Goal: Task Accomplishment & Management: Manage account settings

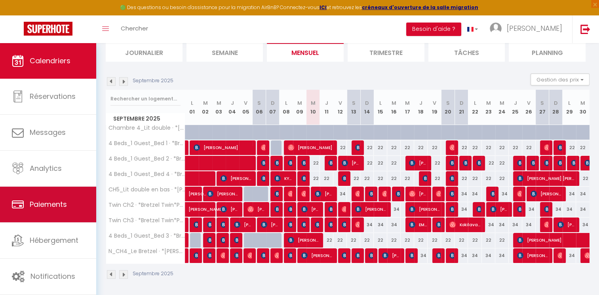
click at [59, 209] on span "Paiements" at bounding box center [48, 205] width 37 height 10
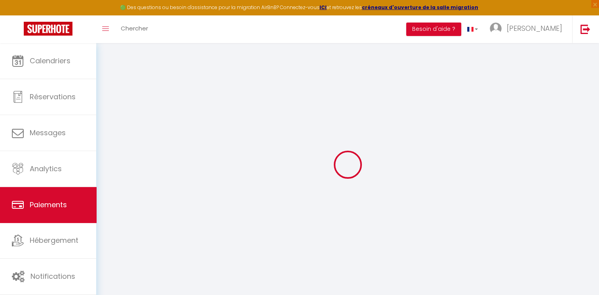
select select "2"
select select "0"
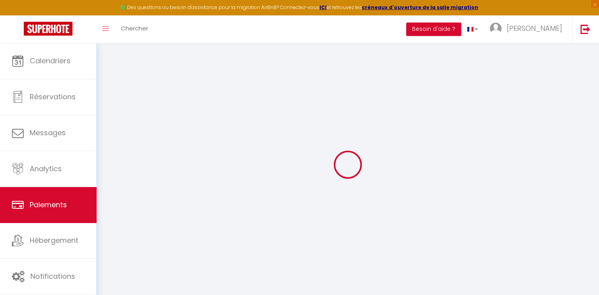
select select "0"
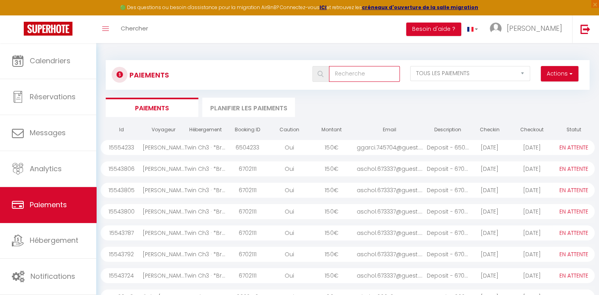
click at [371, 75] on input "text" at bounding box center [364, 74] width 71 height 16
type input "juli"
select select "1"
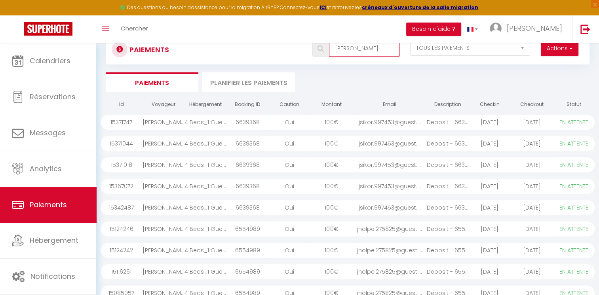
scroll to position [22, 0]
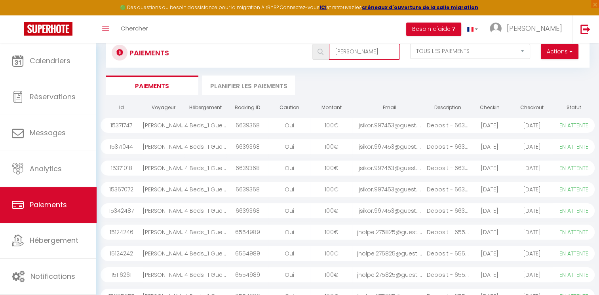
type input "[PERSON_NAME]"
drag, startPoint x: 261, startPoint y: 125, endPoint x: 233, endPoint y: 126, distance: 28.5
click at [233, 126] on div "6639368" at bounding box center [247, 125] width 42 height 15
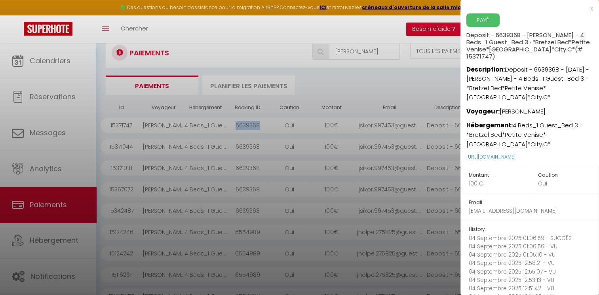
copy div "6639368"
click at [52, 61] on div at bounding box center [299, 147] width 599 height 295
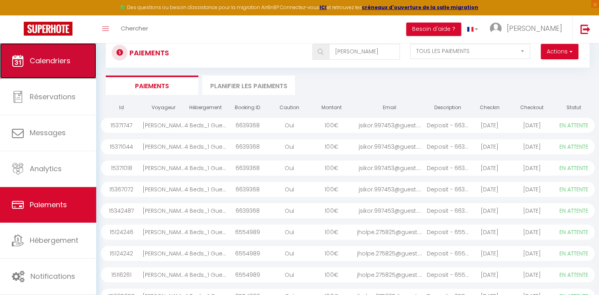
click at [52, 61] on span "Calendriers" at bounding box center [50, 61] width 41 height 10
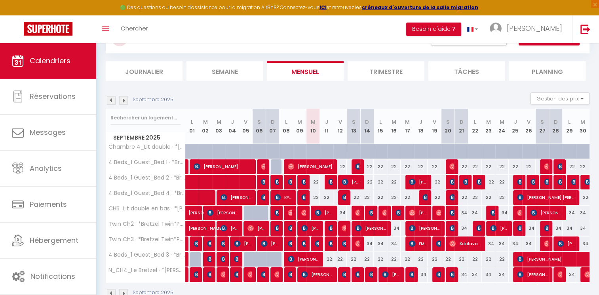
scroll to position [40, 0]
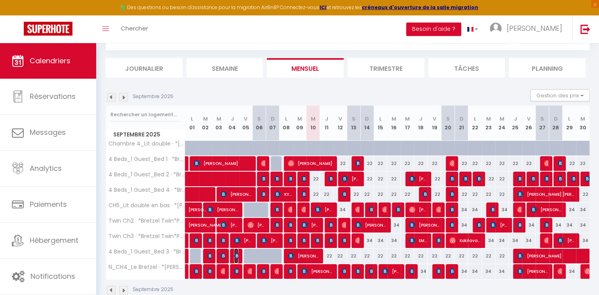
click at [235, 255] on img at bounding box center [237, 256] width 6 height 6
select select "OK"
select select "0"
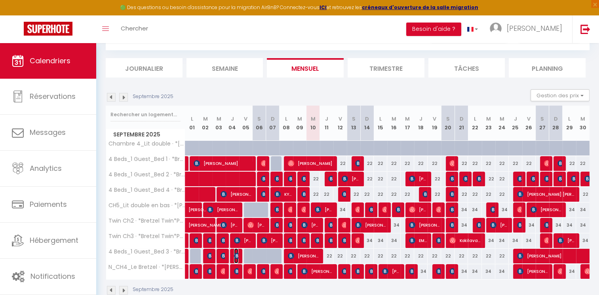
select select "1"
select select
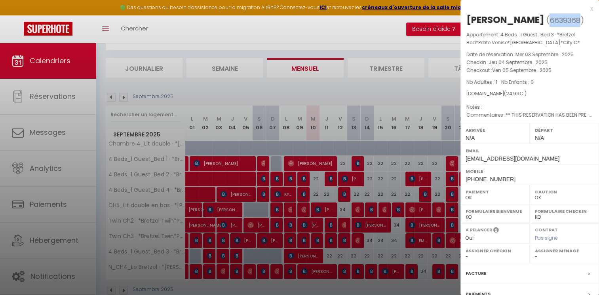
drag, startPoint x: 556, startPoint y: 21, endPoint x: 527, endPoint y: 20, distance: 28.5
click at [550, 20] on span "6639368" at bounding box center [565, 20] width 31 height 10
copy span "6639368"
